Goal: Navigation & Orientation: Find specific page/section

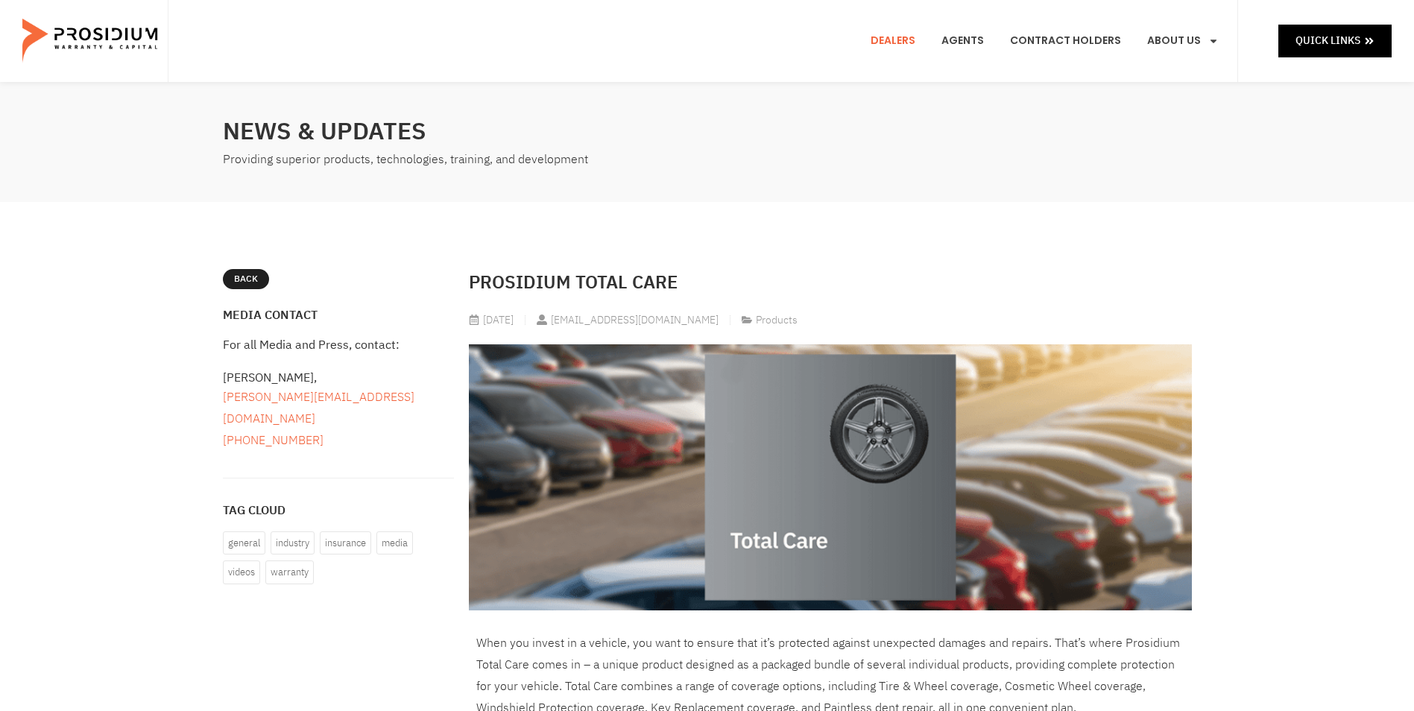
click at [902, 37] on link "Dealers" at bounding box center [892, 40] width 67 height 55
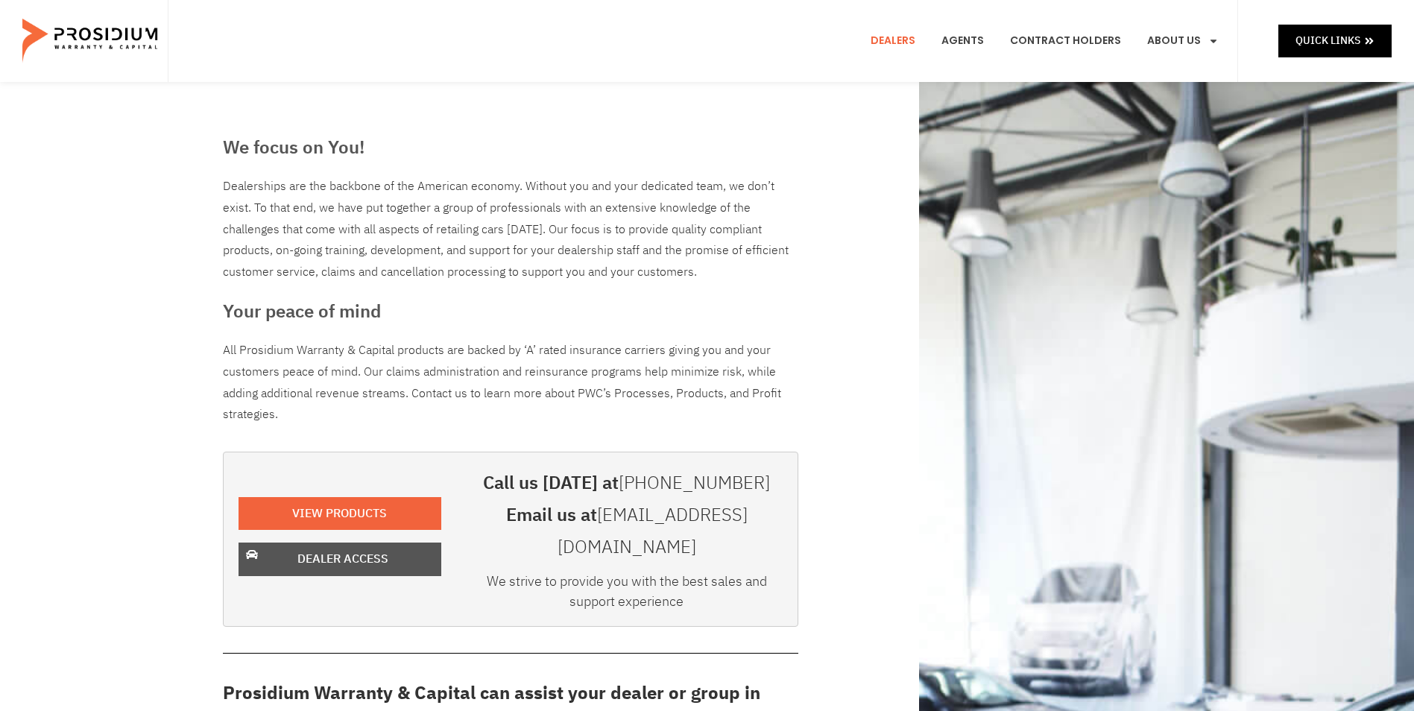
click at [352, 549] on span "Dealer Access" at bounding box center [342, 560] width 91 height 22
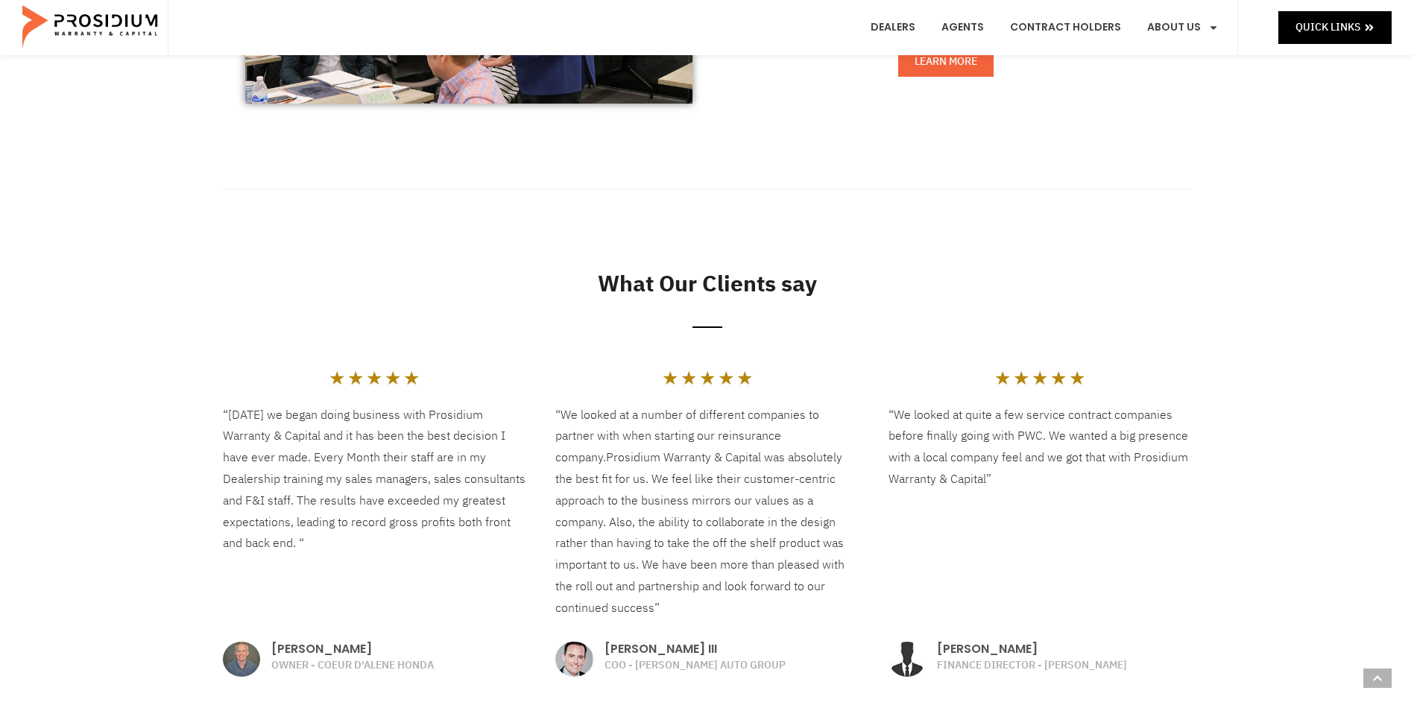
scroll to position [1565, 0]
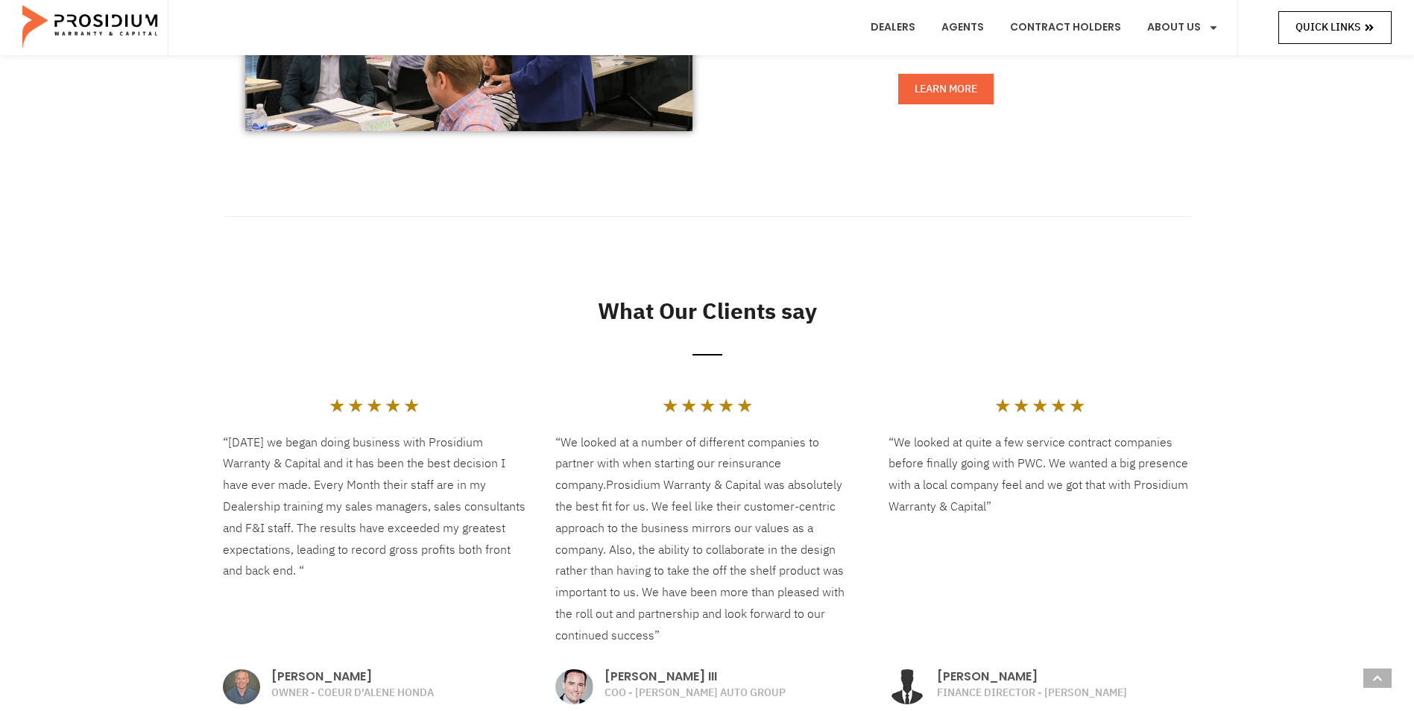
click at [1356, 27] on span "Quick Links" at bounding box center [1327, 27] width 65 height 19
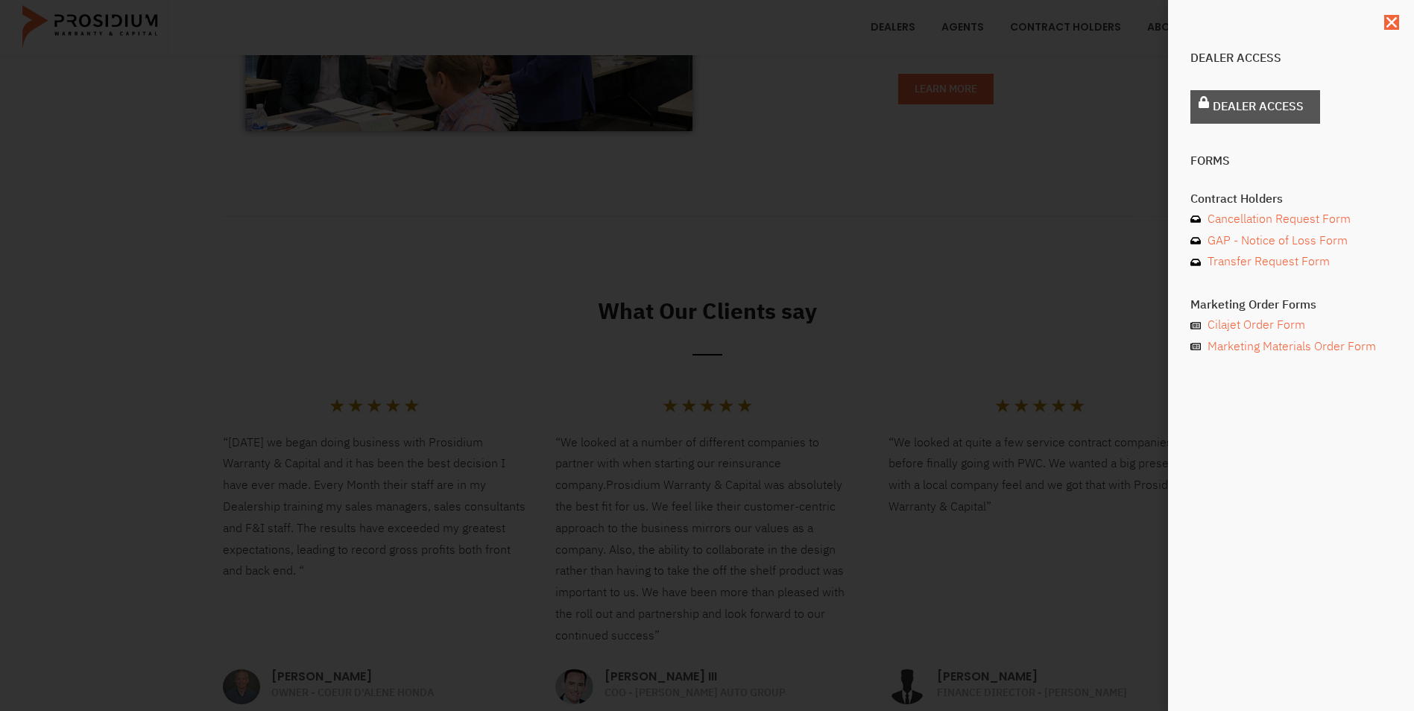
click at [1248, 112] on span "Dealer Access" at bounding box center [1258, 107] width 91 height 22
